Goal: Check status: Check status

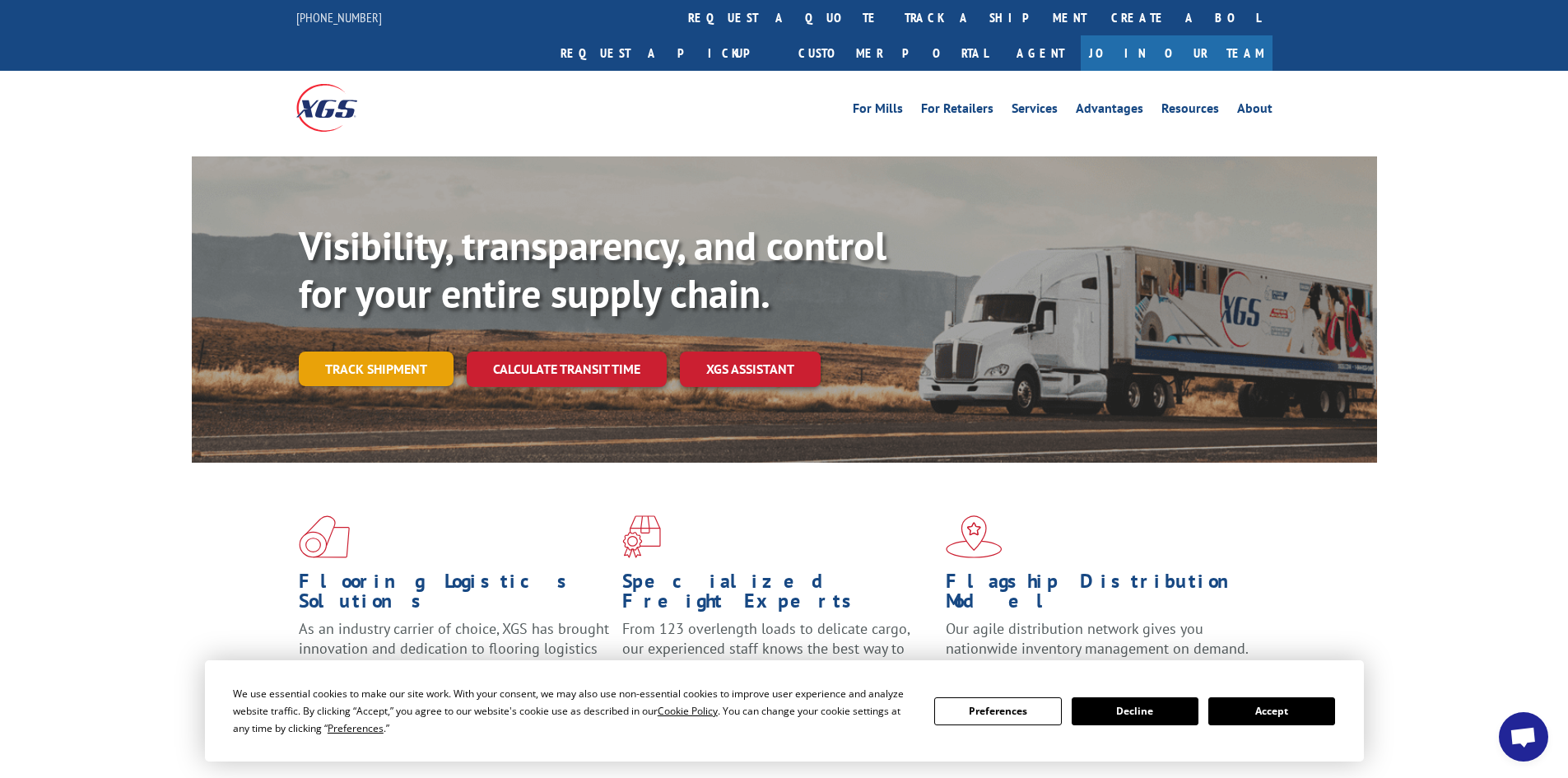
click at [394, 352] on link "Track shipment" at bounding box center [376, 369] width 154 height 35
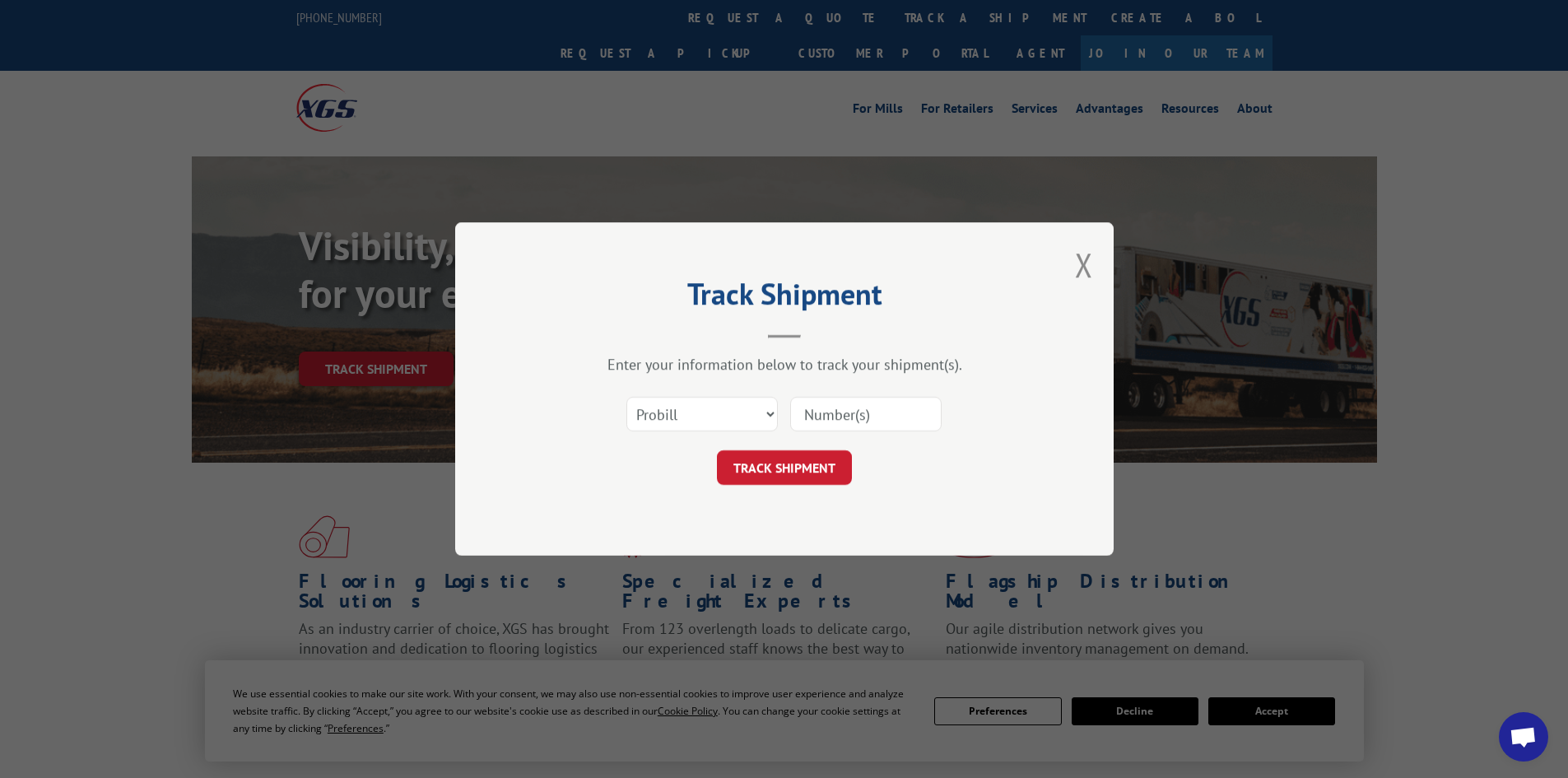
click at [829, 417] on input at bounding box center [866, 414] width 152 height 35
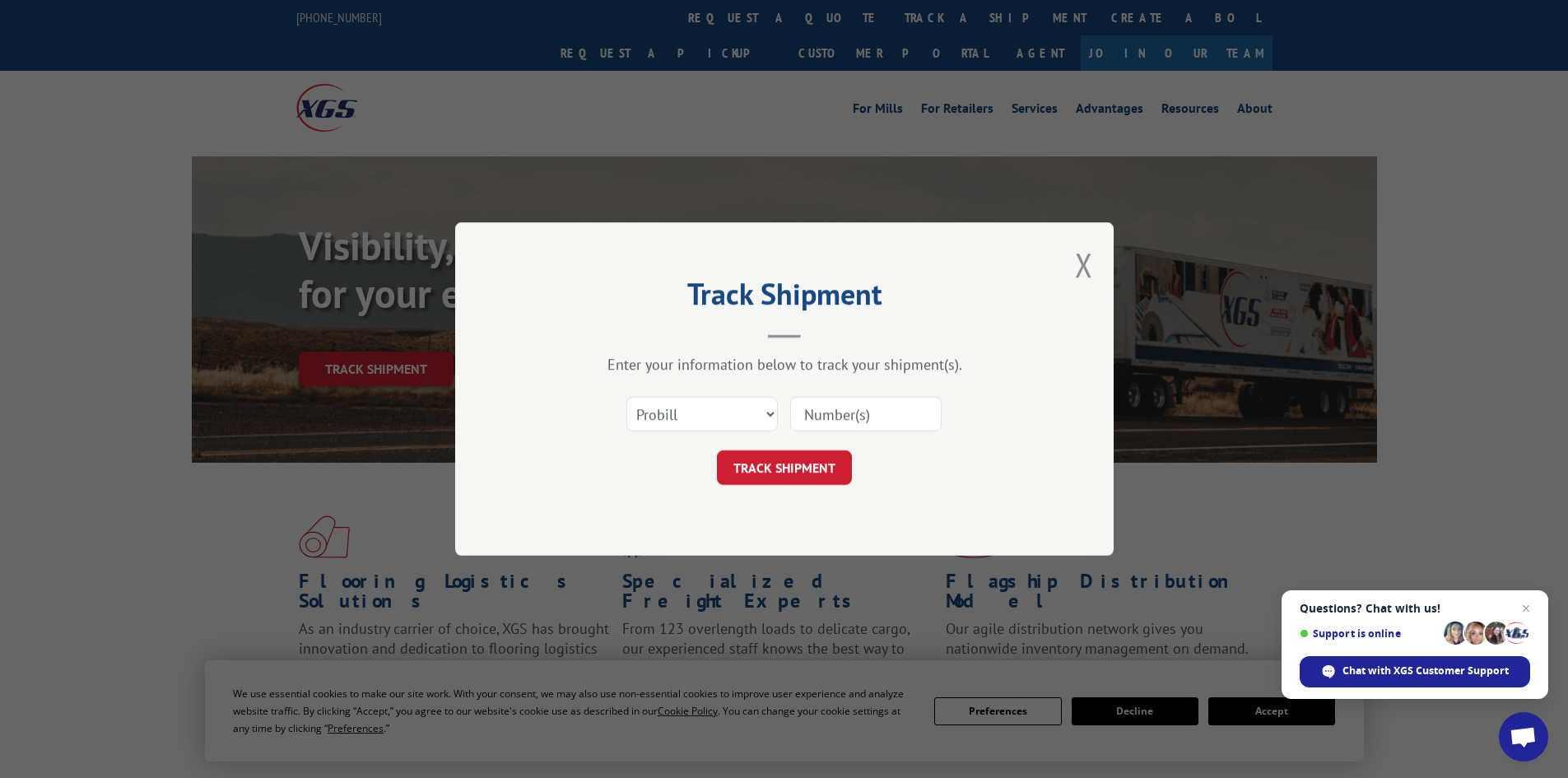
paste input "17233097"
type input "17233097"
click at [789, 469] on button "TRACK SHIPMENT" at bounding box center [784, 467] width 135 height 35
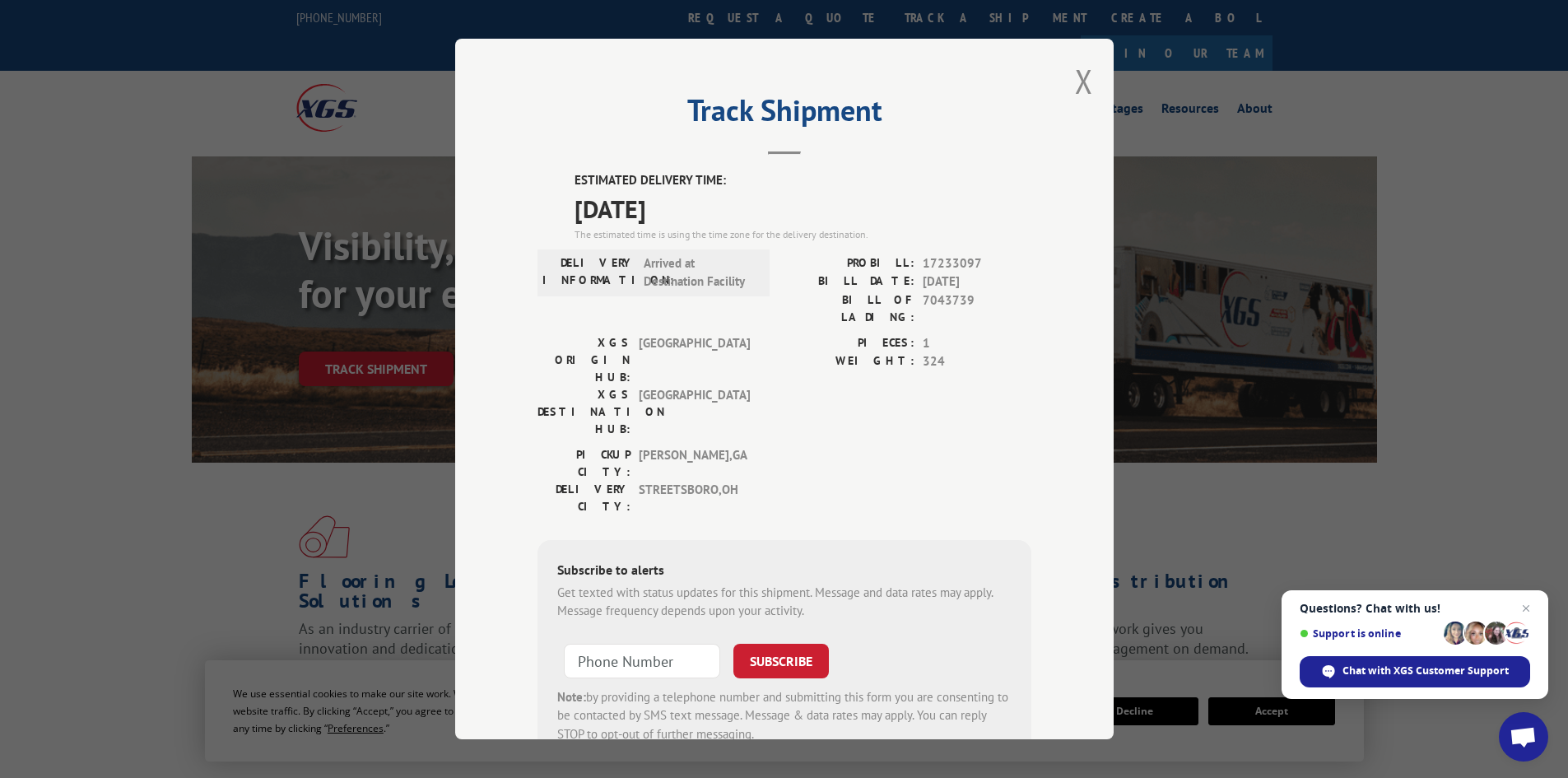
drag, startPoint x: 563, startPoint y: 179, endPoint x: 747, endPoint y: 225, distance: 189.7
click at [747, 225] on div "ESTIMATED DELIVERY TIME: [DATE] The estimated time is using the time zone for t…" at bounding box center [783, 466] width 493 height 592
copy div "ESTIMATED DELIVERY TIME: [DATE]"
click at [841, 372] on div "PIECES: 1 WEIGHT: 324" at bounding box center [908, 390] width 247 height 112
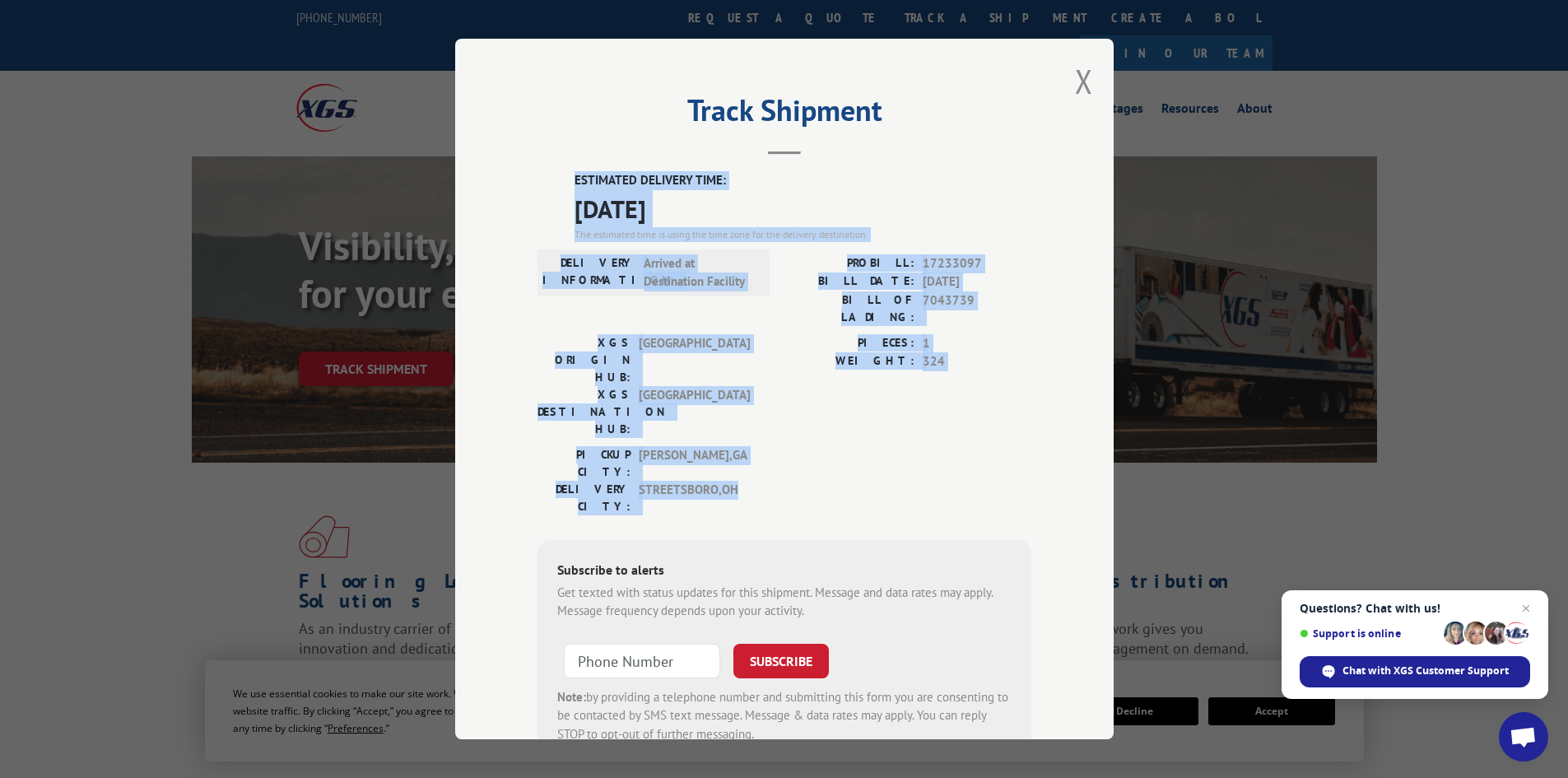
drag, startPoint x: 565, startPoint y: 177, endPoint x: 950, endPoint y: 413, distance: 451.6
click at [950, 413] on div "ESTIMATED DELIVERY TIME: [DATE] The estimated time is using the time zone for t…" at bounding box center [783, 466] width 493 height 592
copy div "ESTIMATED DELIVERY TIME: [DATE] The estimated time is using the time zone for t…"
drag, startPoint x: 1070, startPoint y: 77, endPoint x: 1070, endPoint y: 106, distance: 29.0
click at [1075, 77] on button "Close modal" at bounding box center [1084, 81] width 18 height 44
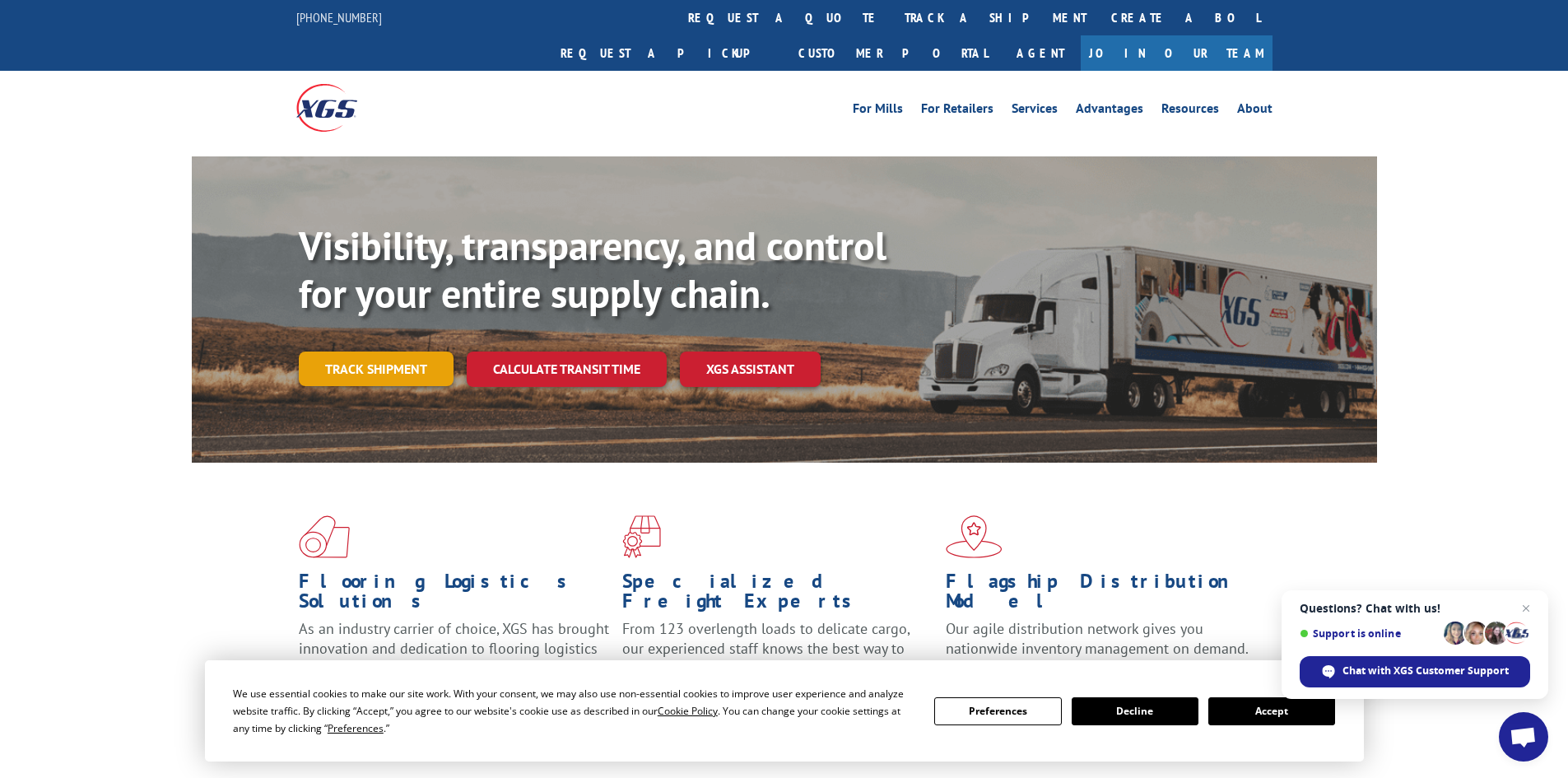
click at [411, 352] on link "Track shipment" at bounding box center [376, 369] width 154 height 35
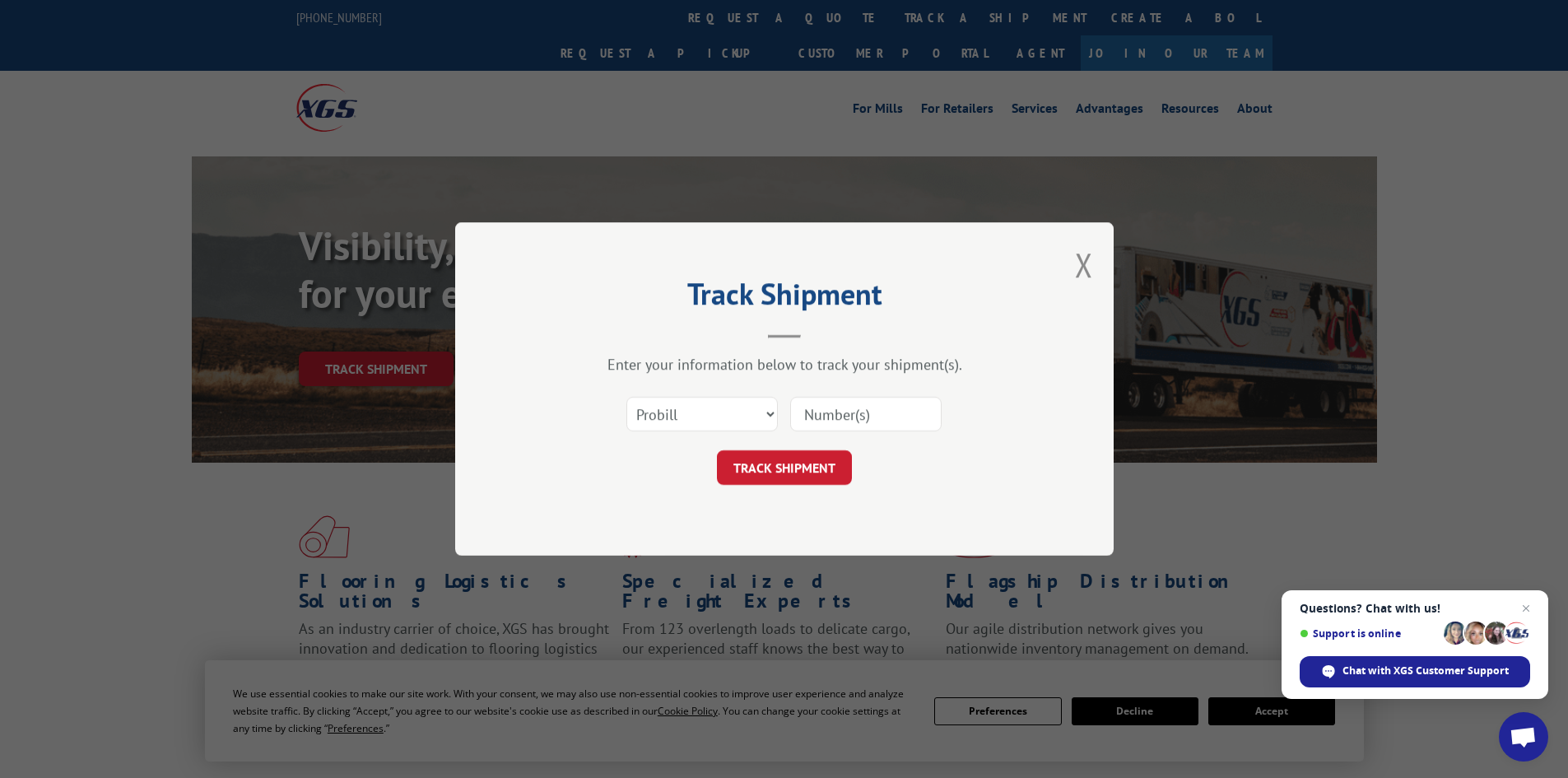
click at [808, 404] on input at bounding box center [866, 414] width 152 height 35
paste input "85488"
type input "85488"
click at [830, 471] on button "TRACK SHIPMENT" at bounding box center [784, 467] width 135 height 35
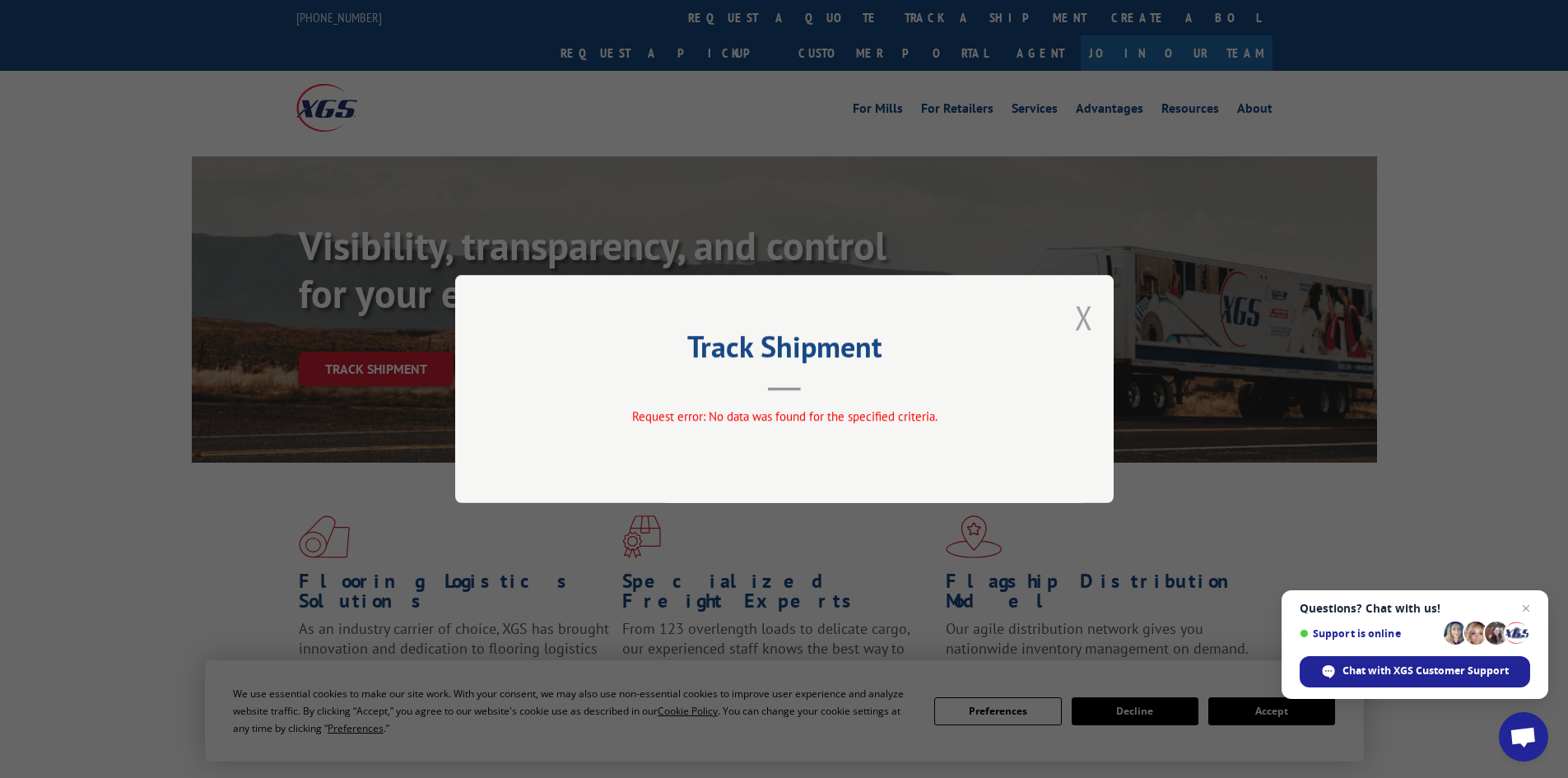
click at [1089, 315] on button "Close modal" at bounding box center [1084, 317] width 18 height 44
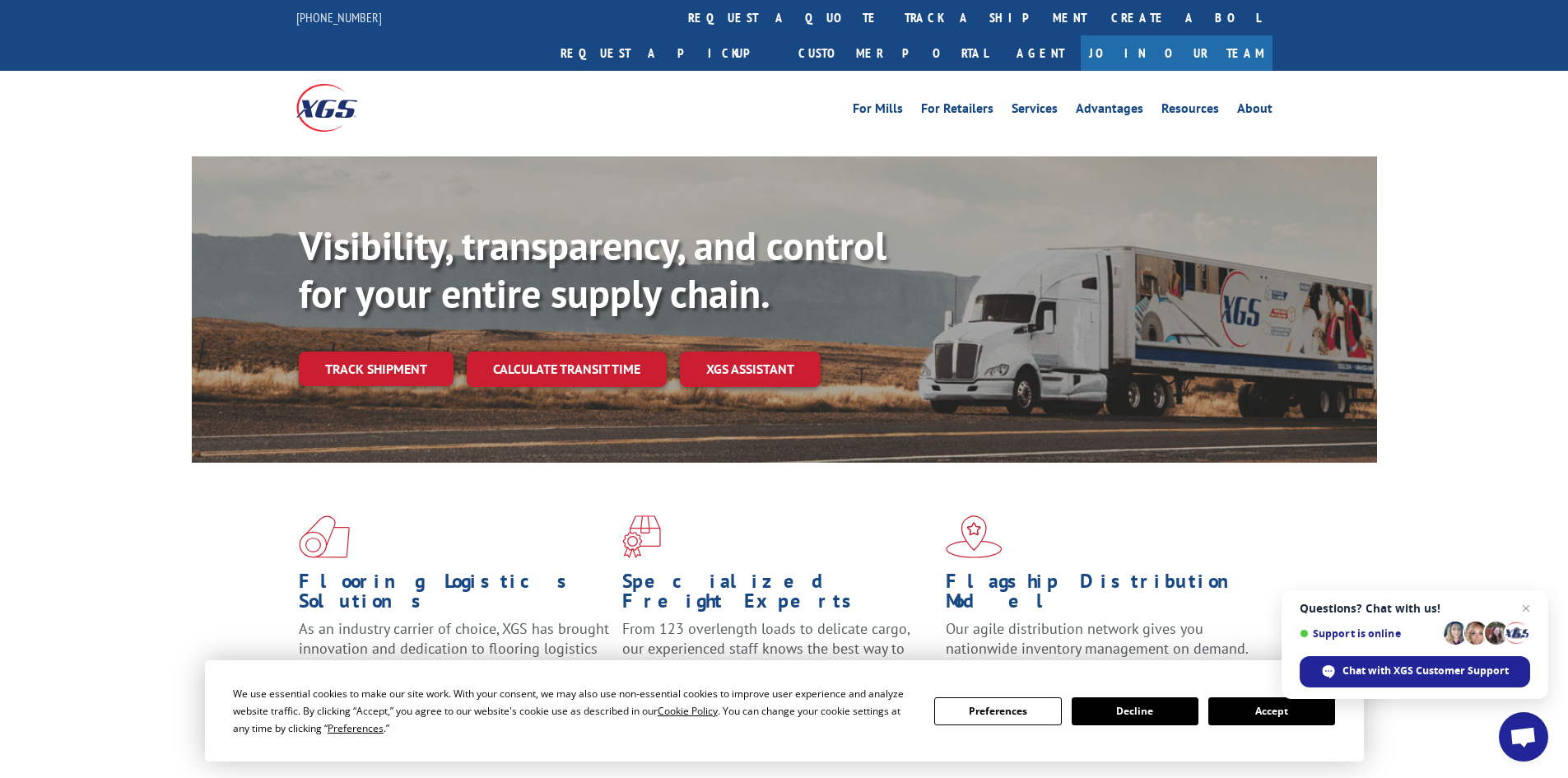
click at [392, 352] on link "Track shipment" at bounding box center [376, 369] width 154 height 35
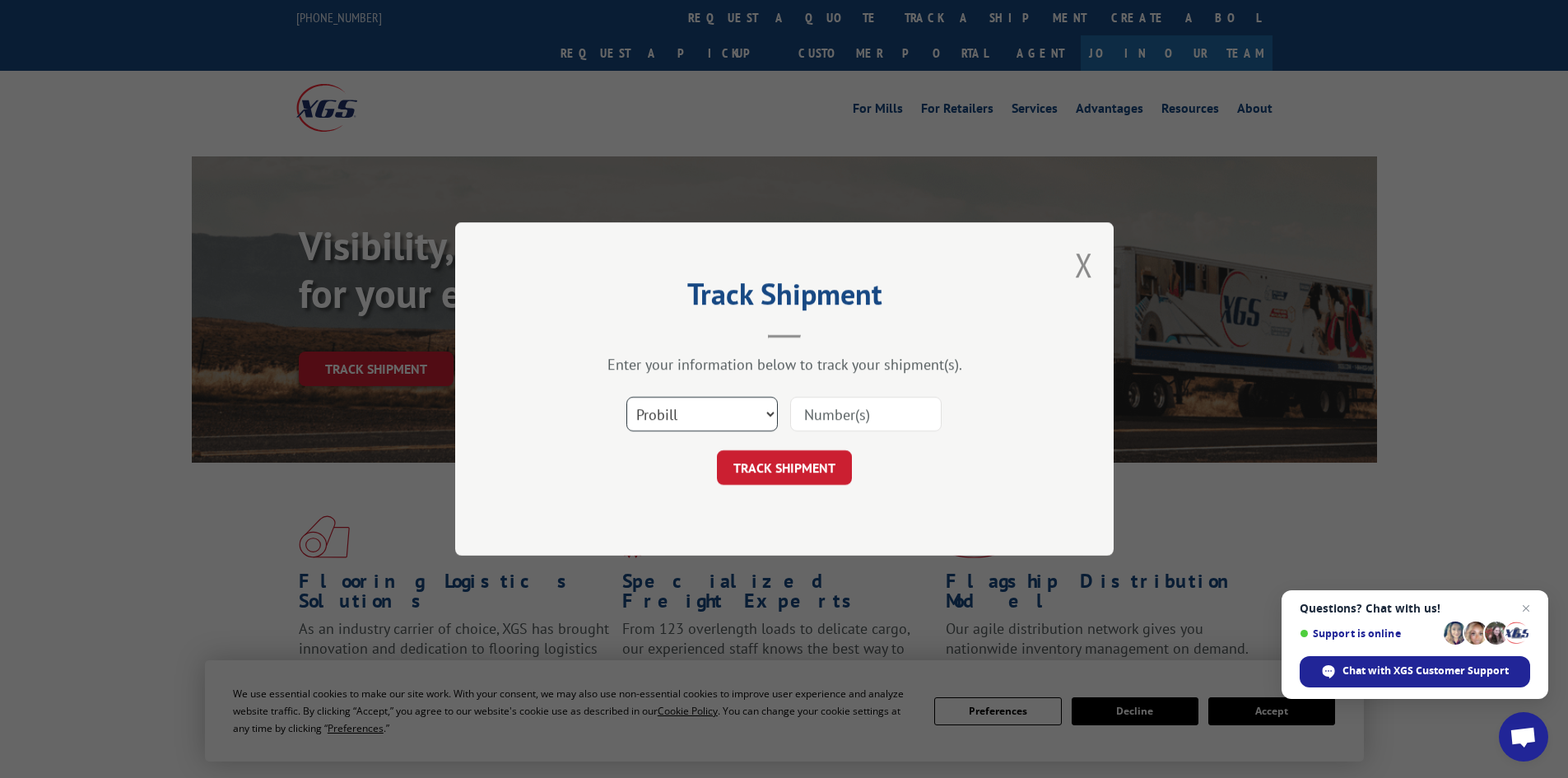
click at [711, 412] on select "Select category... Probill BOL PO" at bounding box center [701, 414] width 152 height 35
select select "bol"
click at [626, 397] on select "Select category... Probill BOL PO" at bounding box center [701, 414] width 152 height 35
click at [805, 411] on input at bounding box center [866, 414] width 152 height 35
paste input "5479073"
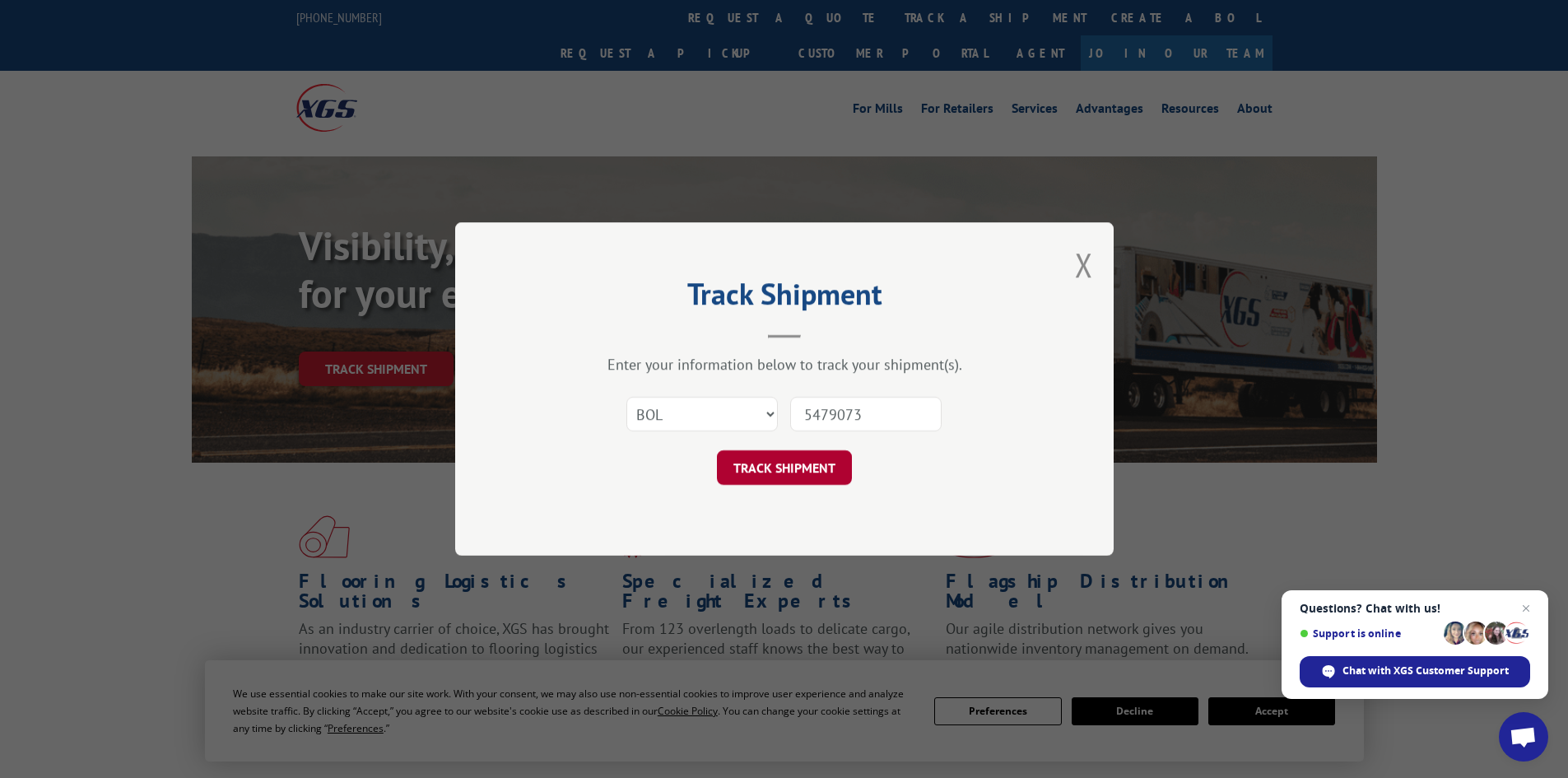
type input "5479073"
click at [792, 473] on button "TRACK SHIPMENT" at bounding box center [784, 467] width 135 height 35
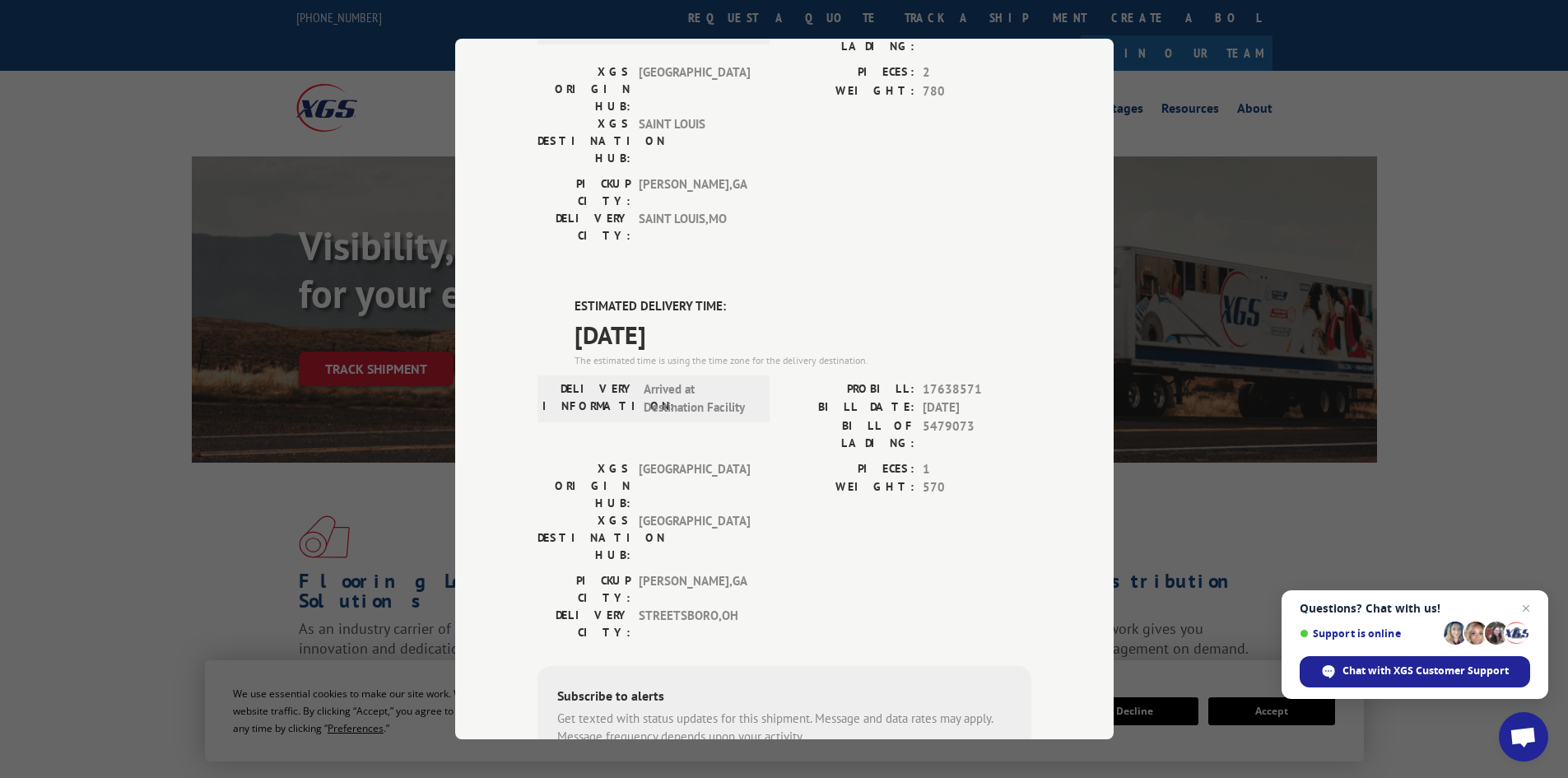
scroll to position [310, 0]
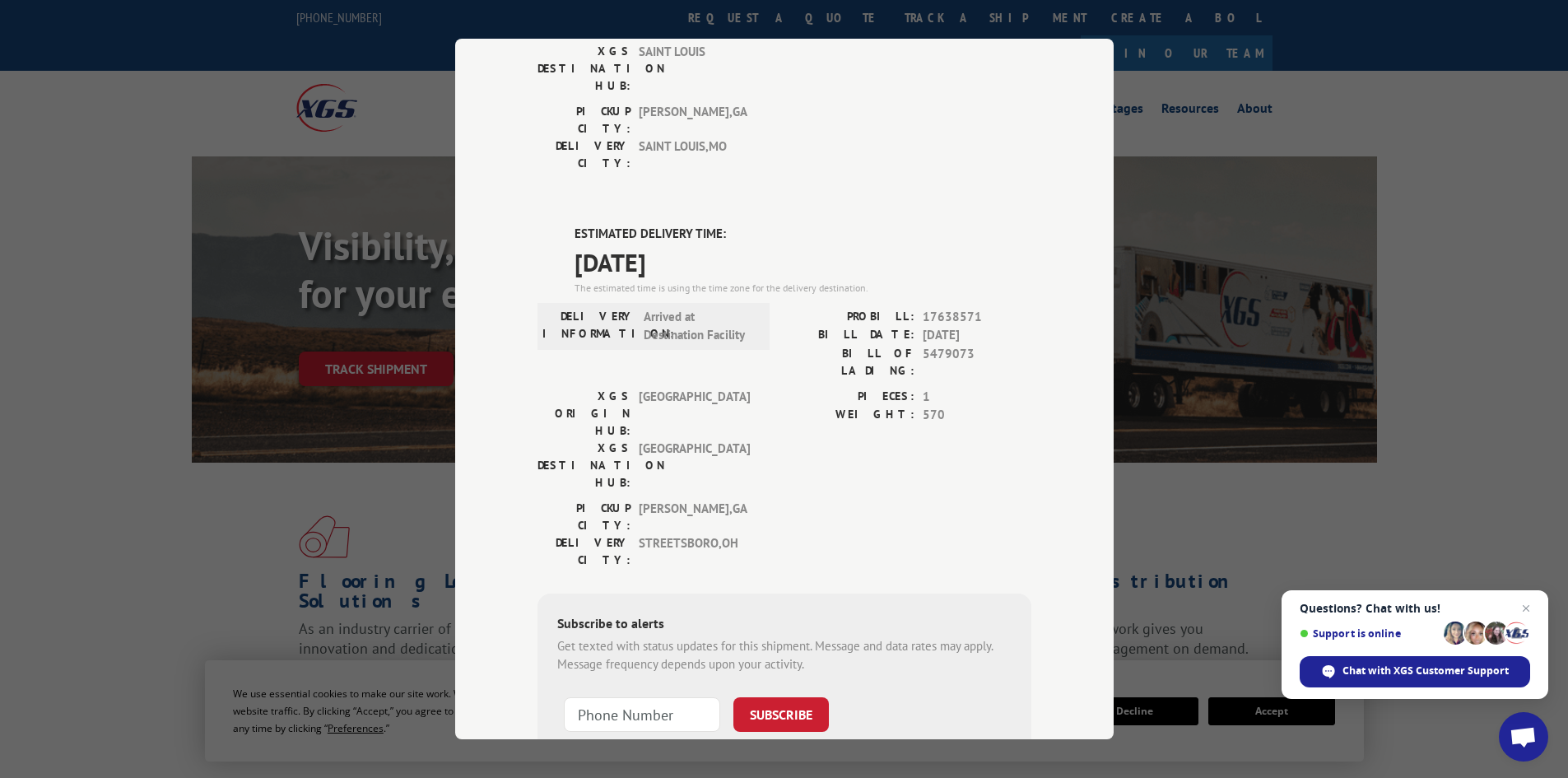
drag, startPoint x: 567, startPoint y: 140, endPoint x: 720, endPoint y: 171, distance: 156.1
click at [720, 224] on div "ESTIMATED DELIVERY TIME: [DATE] The estimated time is using the time zone for t…" at bounding box center [783, 520] width 493 height 592
copy div "ESTIMATED DELIVERY TIME: [DATE]"
